Goal: Information Seeking & Learning: Learn about a topic

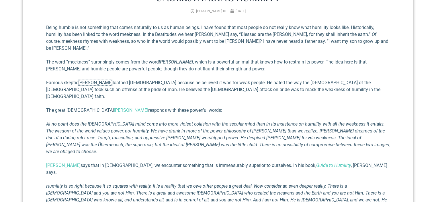
scroll to position [229, 0]
drag, startPoint x: 0, startPoint y: 0, endPoint x: 235, endPoint y: 107, distance: 258.0
drag, startPoint x: 235, startPoint y: 107, endPoint x: 216, endPoint y: 107, distance: 19.2
click at [216, 120] on p "At no point does the [DEMOGRAPHIC_DATA] mind come into more violent collision w…" at bounding box center [218, 137] width 344 height 34
drag, startPoint x: 161, startPoint y: 56, endPoint x: 171, endPoint y: 58, distance: 10.8
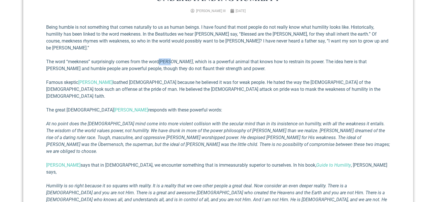
click at [171, 58] on p "The word “meekness” surprisingly comes from the word praus , which is a powerfu…" at bounding box center [218, 65] width 344 height 14
click at [132, 67] on div "Being humble is not something that comes naturally to us as human beings. I hav…" at bounding box center [218, 191] width 344 height 335
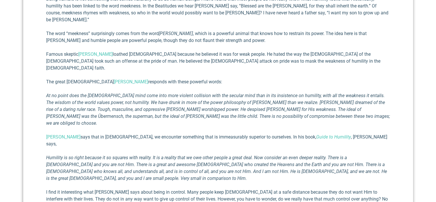
scroll to position [258, 0]
drag, startPoint x: 132, startPoint y: 67, endPoint x: 137, endPoint y: 54, distance: 14.3
click at [137, 54] on p "Famous skeptic [PERSON_NAME] loathed [DEMOGRAPHIC_DATA] because he believed it …" at bounding box center [218, 60] width 344 height 21
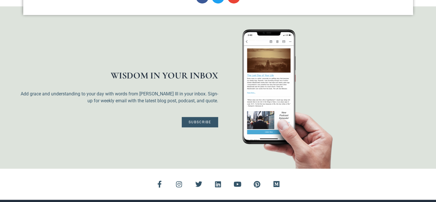
scroll to position [631, 0]
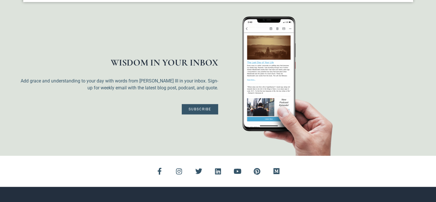
drag, startPoint x: 395, startPoint y: 0, endPoint x: 180, endPoint y: 77, distance: 228.2
click at [180, 77] on div "WISDOM IN YOUR INBOX Add grace and understanding to your day with words from Ri…" at bounding box center [119, 85] width 198 height 139
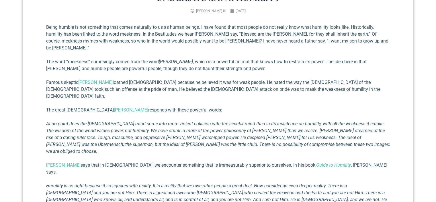
scroll to position [229, 0]
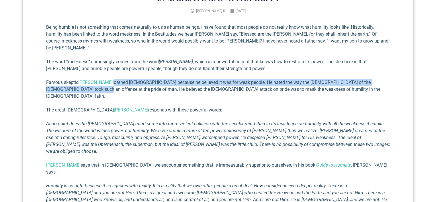
drag, startPoint x: 120, startPoint y: 75, endPoint x: 75, endPoint y: 81, distance: 45.7
click at [75, 81] on p "Famous skeptic [PERSON_NAME] loathed [DEMOGRAPHIC_DATA] because he believed it …" at bounding box center [218, 89] width 344 height 21
copy p "loathed [DEMOGRAPHIC_DATA] because he believed it was for weak people. He hated…"
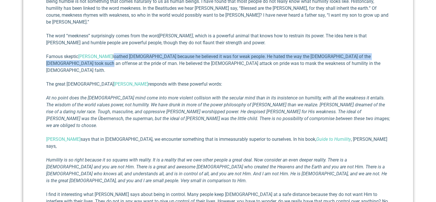
scroll to position [258, 0]
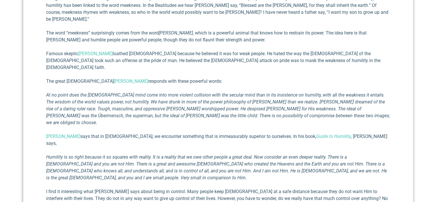
click at [150, 154] on em "Humility is so right because it so squares with reality. It is a reality that w…" at bounding box center [216, 167] width 341 height 26
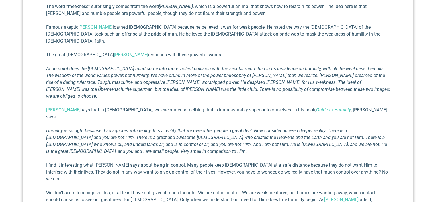
scroll to position [287, 0]
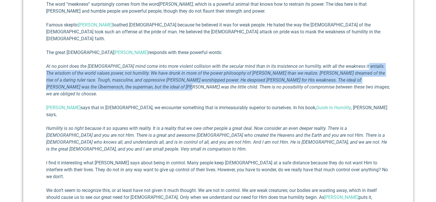
drag, startPoint x: 351, startPoint y: 53, endPoint x: 111, endPoint y: 74, distance: 241.1
click at [111, 74] on em "At no point does the [DEMOGRAPHIC_DATA] mind come into more violent collision w…" at bounding box center [218, 79] width 344 height 33
copy em "The wisdom of the world values power, not humility. We have drunk in more of th…"
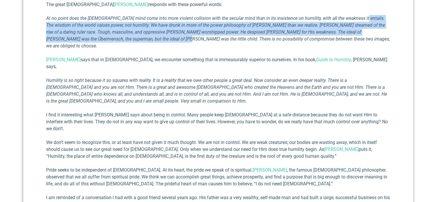
scroll to position [344, 0]
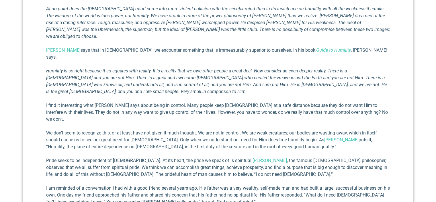
click at [161, 114] on div "Being humble is not something that comes naturally to us as human beings. I hav…" at bounding box center [218, 76] width 344 height 335
drag, startPoint x: 327, startPoint y: 43, endPoint x: 55, endPoint y: 52, distance: 271.9
click at [55, 68] on em "Humility is so right because it so squares with reality. It is a reality that w…" at bounding box center [216, 81] width 341 height 26
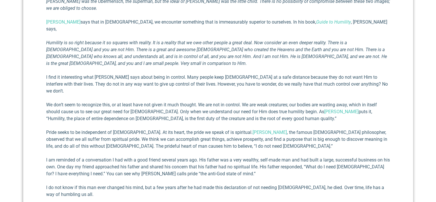
scroll to position [373, 0]
drag, startPoint x: 150, startPoint y: 135, endPoint x: 142, endPoint y: 135, distance: 7.2
click at [142, 135] on div "Being humble is not something that comes naturally to us as human beings. I hav…" at bounding box center [218, 47] width 344 height 335
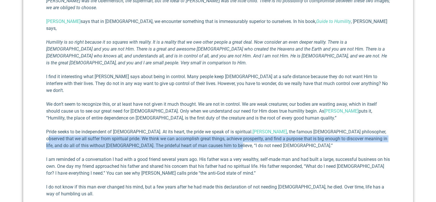
drag, startPoint x: 349, startPoint y: 90, endPoint x: 174, endPoint y: 103, distance: 176.0
click at [192, 128] on p "Pride seeks to be independent of [DEMOGRAPHIC_DATA]. At its heart, the pride we…" at bounding box center [218, 138] width 344 height 21
copy p "we all suffer from spiritual pride. We think we can accomplish great things, ac…"
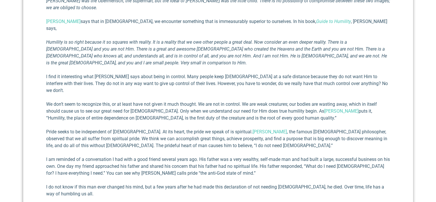
click at [142, 159] on div "Being humble is not something that comes naturally to us as human beings. I hav…" at bounding box center [218, 47] width 344 height 335
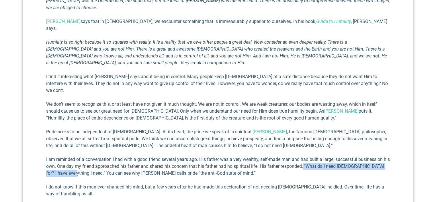
drag, startPoint x: 311, startPoint y: 124, endPoint x: 83, endPoint y: 130, distance: 227.4
click at [83, 156] on p "I am reminded of a conversation I had with a good friend several years ago. His…" at bounding box center [218, 166] width 344 height 21
copy p "“What do I need [DEMOGRAPHIC_DATA] for? I have everything I need.”"
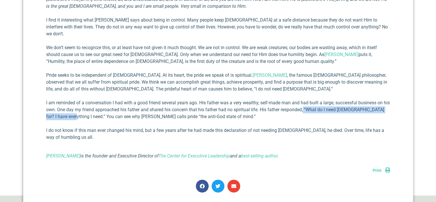
scroll to position [430, 0]
